Goal: Task Accomplishment & Management: Use online tool/utility

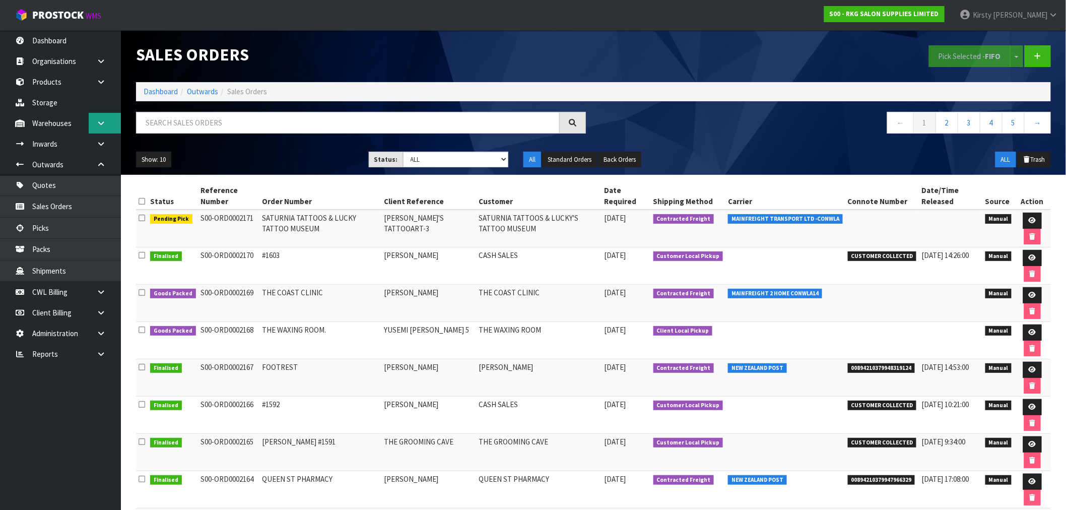
click at [101, 125] on icon at bounding box center [101, 123] width 10 height 8
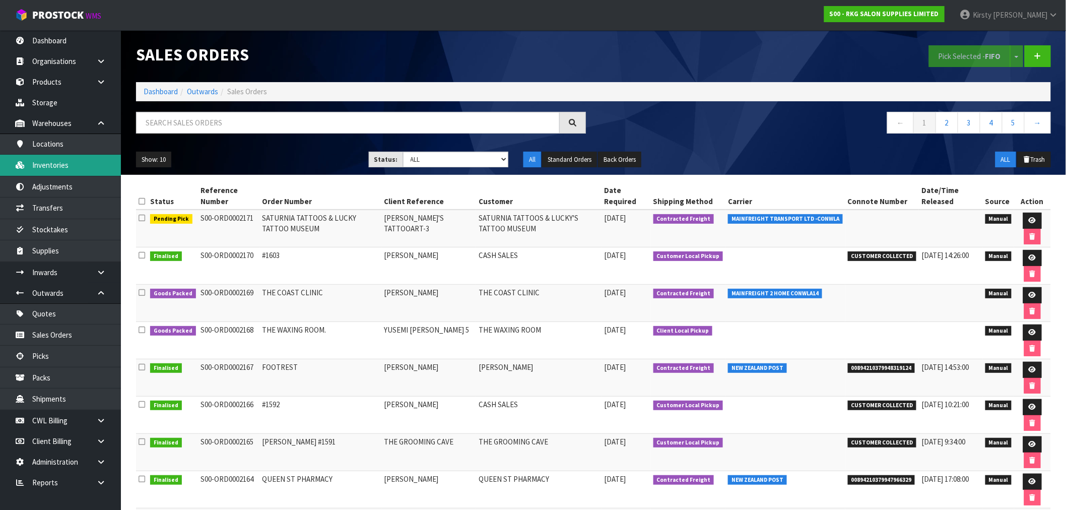
click at [64, 160] on link "Inventories" at bounding box center [60, 165] width 121 height 21
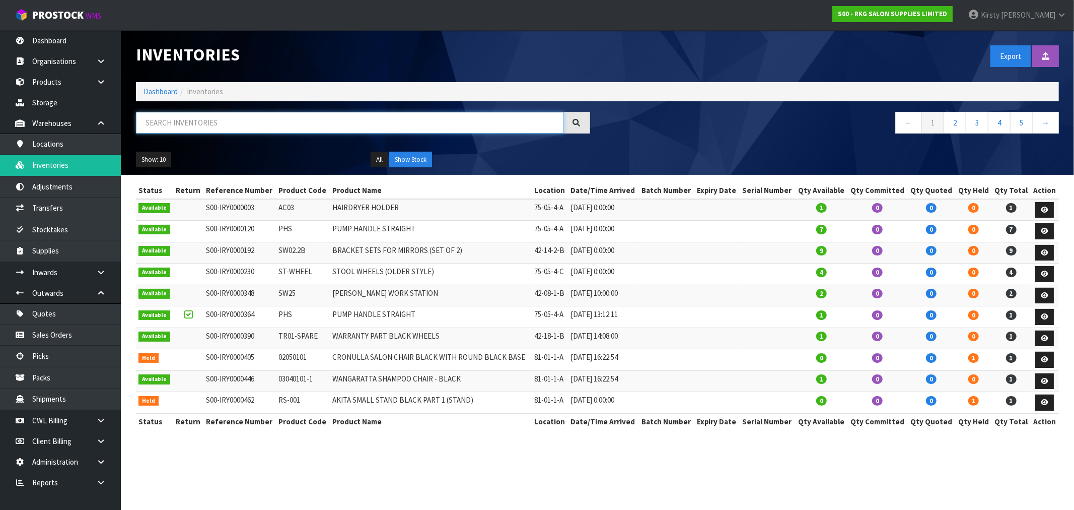
click at [169, 117] on input "text" at bounding box center [350, 123] width 428 height 22
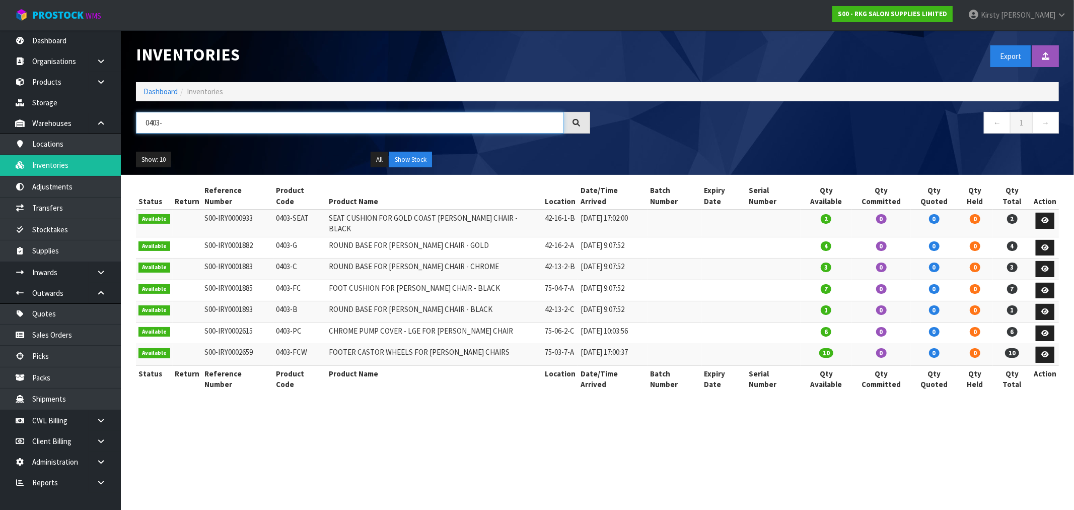
type input "0403-"
click at [1020, 10] on link "[PERSON_NAME]" at bounding box center [1017, 15] width 114 height 30
click at [1023, 37] on link "Logout" at bounding box center [1034, 40] width 80 height 14
